Goal: Task Accomplishment & Management: Complete application form

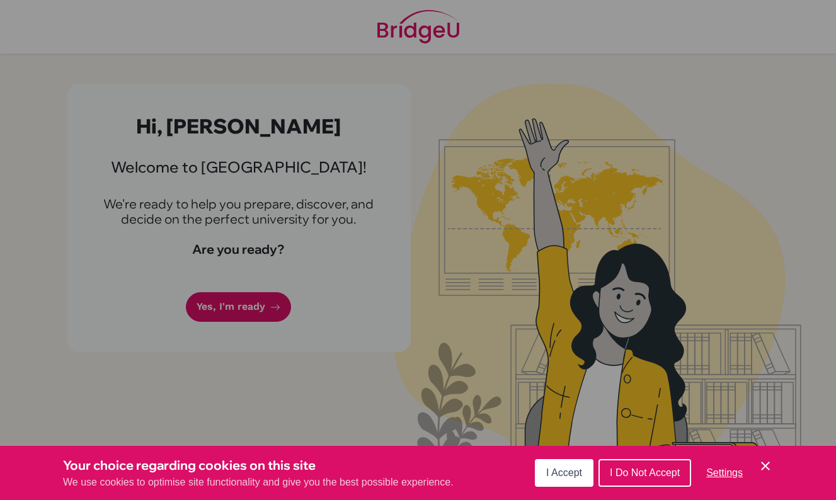
click at [564, 470] on span "I Accept" at bounding box center [564, 472] width 36 height 11
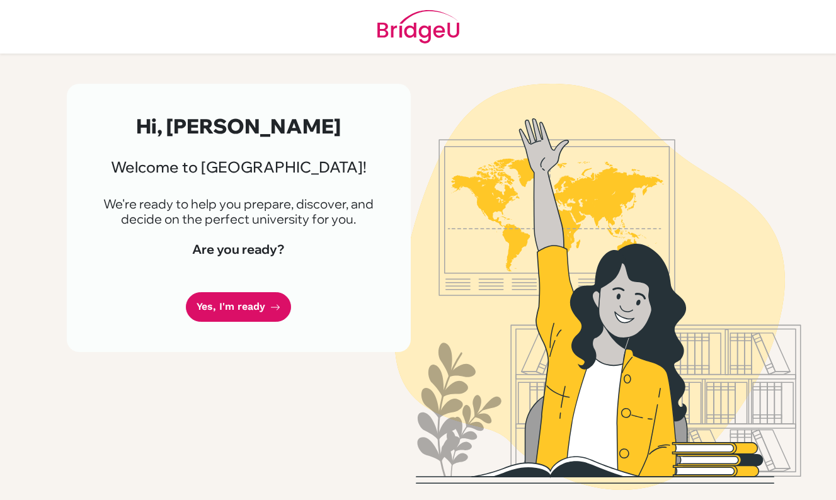
click at [240, 303] on link "Yes, I'm ready" at bounding box center [238, 307] width 105 height 30
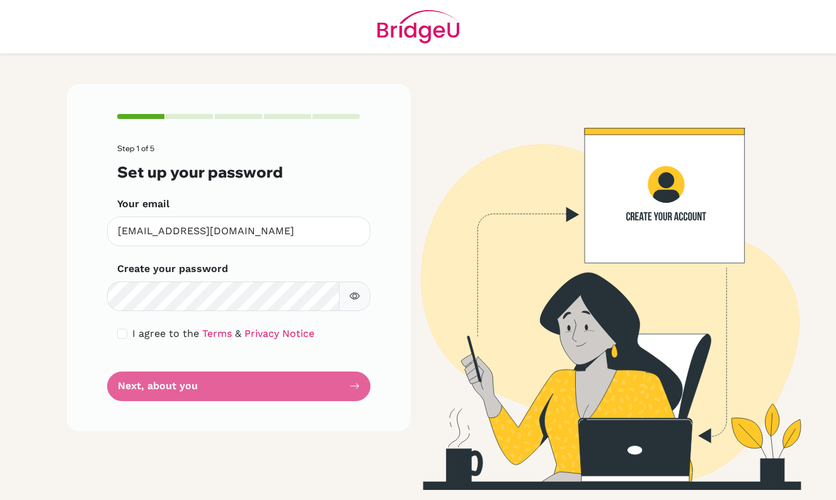
click at [127, 335] on div "I agree to the Terms & Privacy Notice" at bounding box center [238, 333] width 243 height 15
click at [361, 290] on button "button" at bounding box center [354, 296] width 31 height 30
click at [121, 333] on input "checkbox" at bounding box center [122, 334] width 10 height 10
checkbox input "true"
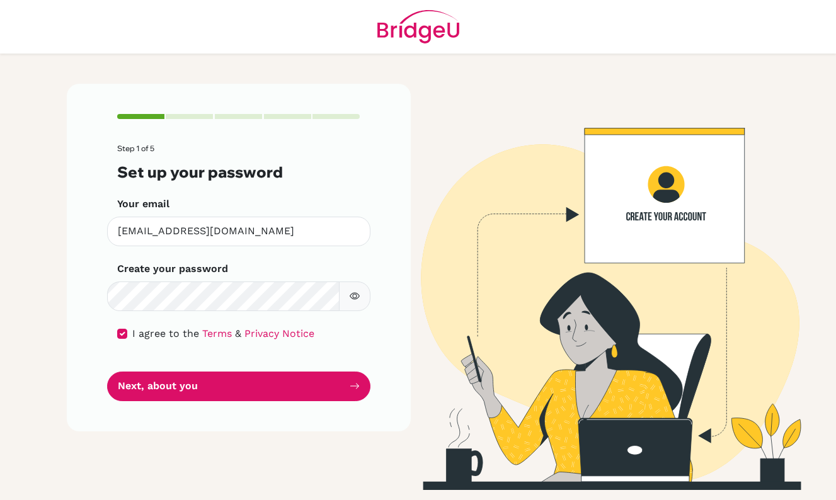
click at [172, 391] on button "Next, about you" at bounding box center [238, 387] width 263 height 30
